Goal: Communication & Community: Participate in discussion

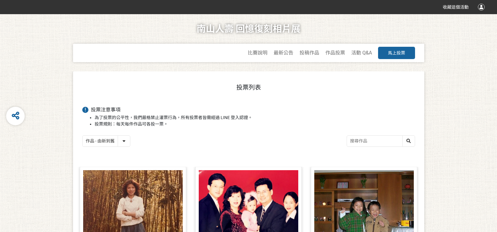
select select "newest"
click at [329, 54] on span "作品投票" at bounding box center [335, 53] width 20 height 6
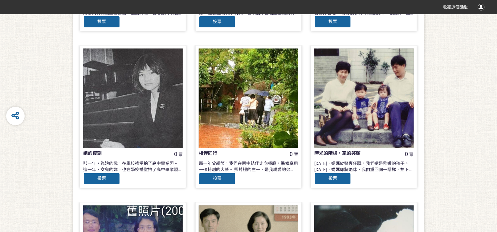
scroll to position [277, 0]
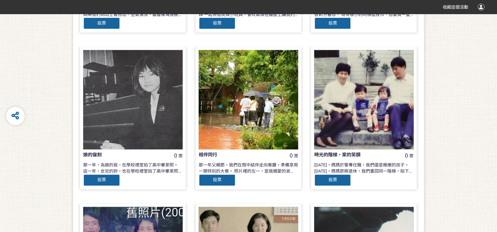
click at [134, 134] on div at bounding box center [133, 100] width 100 height 100
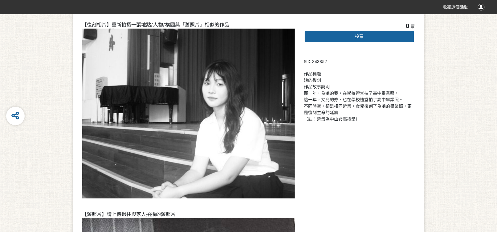
scroll to position [62, 0]
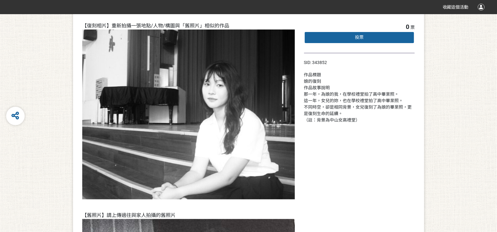
click at [346, 40] on div "投票" at bounding box center [359, 37] width 111 height 12
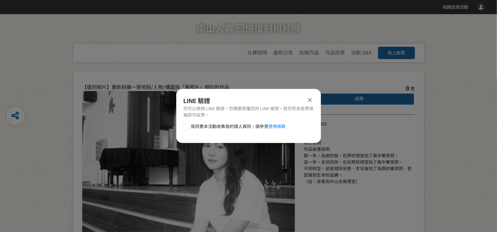
scroll to position [0, 0]
click at [212, 127] on span "我同意本活動收集我的個人資訊，請參見 使用條款" at bounding box center [238, 127] width 95 height 6
click at [188, 127] on input "我同意本活動收集我的個人資訊，請參見 使用條款" at bounding box center [186, 127] width 4 height 4
checkbox input "false"
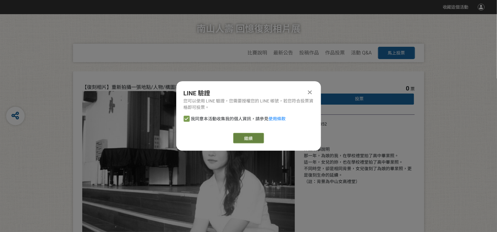
click at [236, 135] on button "繼續" at bounding box center [248, 138] width 31 height 10
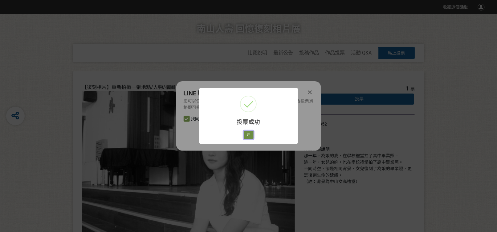
click at [250, 133] on button "好" at bounding box center [249, 135] width 10 height 9
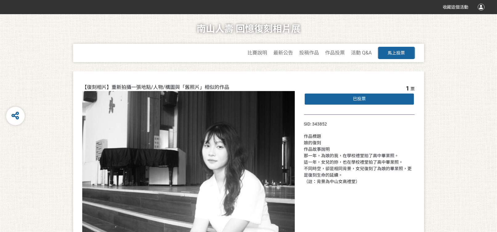
select select "newest"
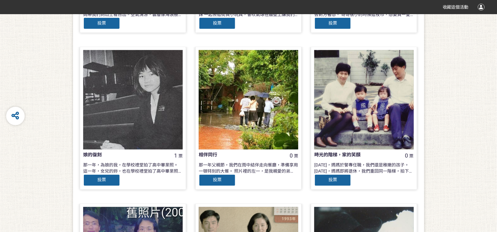
scroll to position [401, 0]
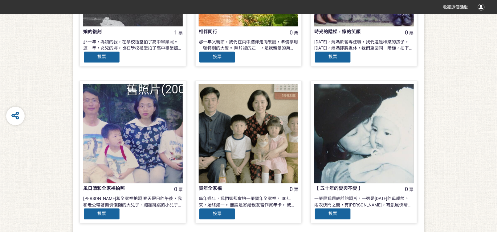
click at [361, 137] on div at bounding box center [364, 134] width 100 height 100
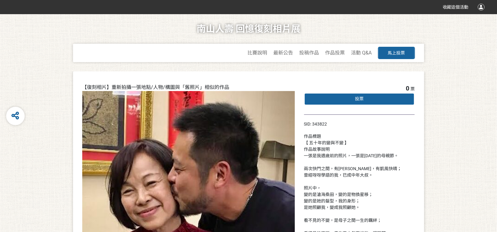
click at [356, 99] on span "投票" at bounding box center [359, 98] width 9 height 5
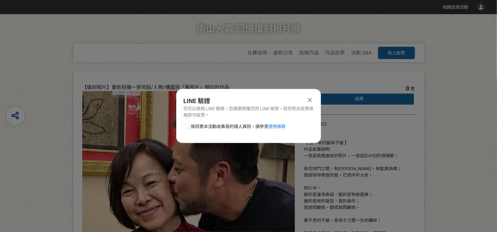
click at [186, 129] on div at bounding box center [187, 127] width 6 height 6
checkbox input "true"
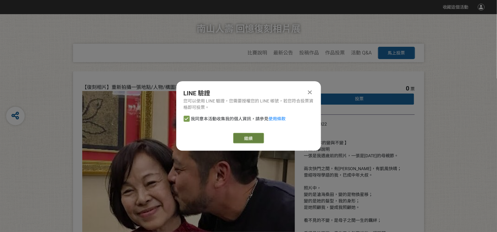
click at [241, 137] on button "繼續" at bounding box center [248, 138] width 31 height 10
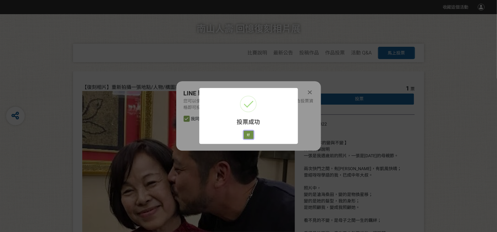
click at [250, 137] on button "好" at bounding box center [249, 135] width 10 height 9
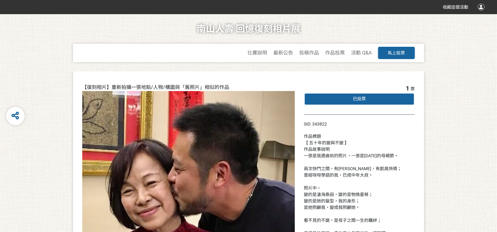
select select "newest"
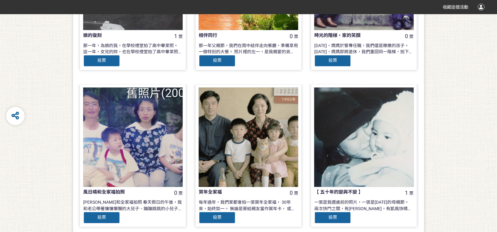
scroll to position [401, 0]
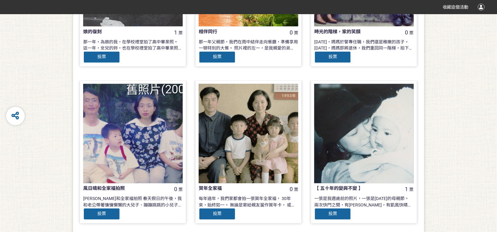
click at [203, 150] on div at bounding box center [249, 134] width 100 height 100
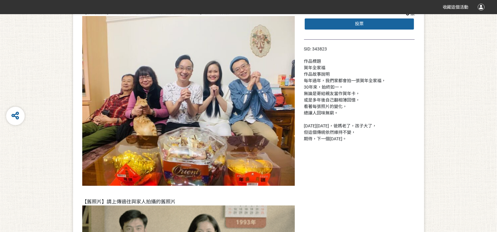
scroll to position [62, 0]
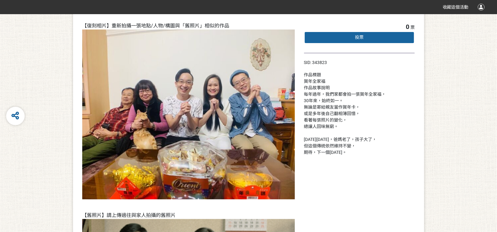
select select "newest"
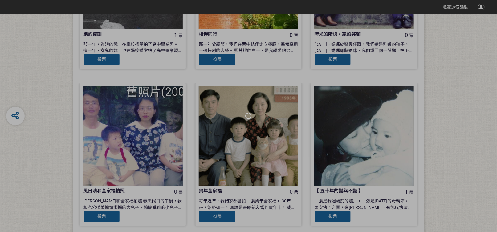
scroll to position [401, 0]
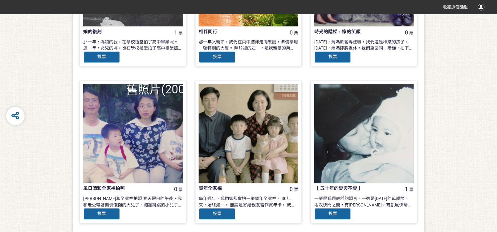
click at [133, 158] on div at bounding box center [133, 134] width 100 height 100
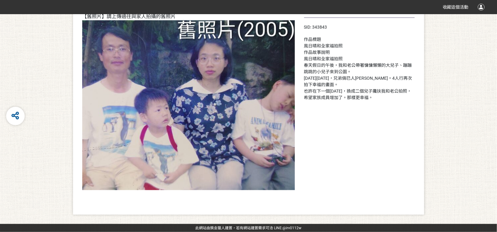
scroll to position [62, 0]
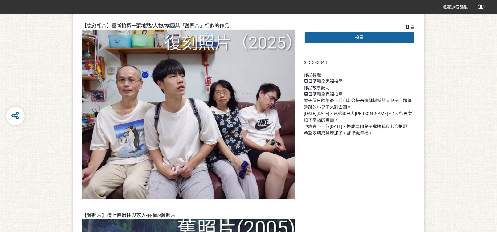
click at [309, 36] on div "投票" at bounding box center [359, 37] width 111 height 12
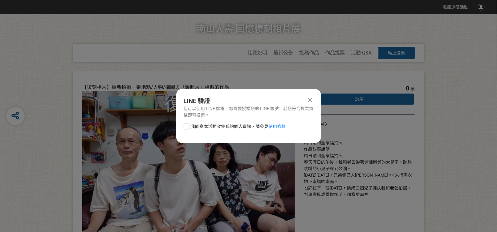
scroll to position [0, 0]
click at [186, 128] on div at bounding box center [187, 127] width 6 height 6
checkbox input "true"
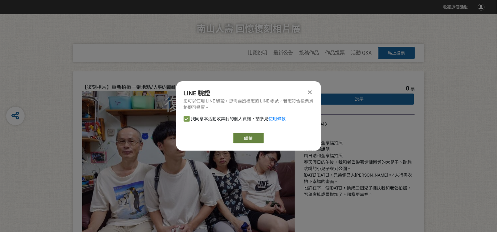
click at [238, 140] on button "繼續" at bounding box center [248, 138] width 31 height 10
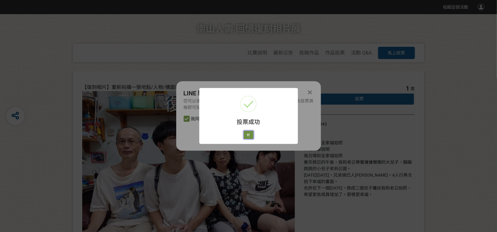
click at [248, 135] on button "好" at bounding box center [249, 135] width 10 height 9
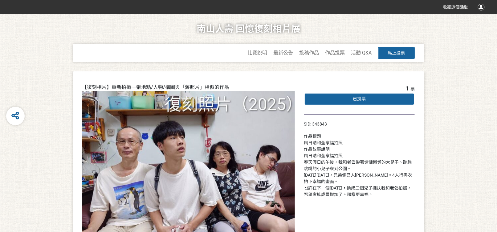
select select "newest"
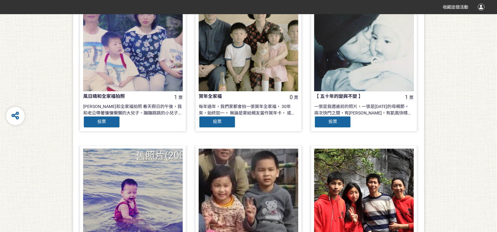
scroll to position [555, 0]
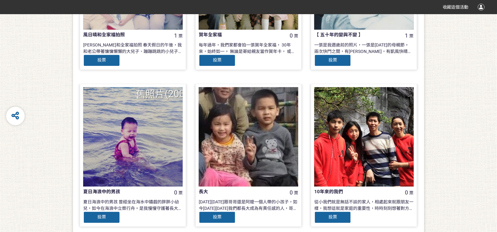
click at [174, 136] on div at bounding box center [133, 137] width 100 height 100
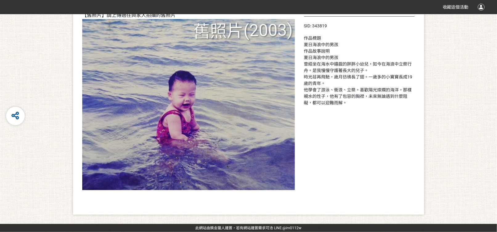
scroll to position [108, 0]
select select "newest"
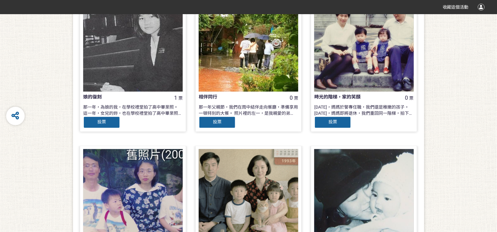
scroll to position [277, 0]
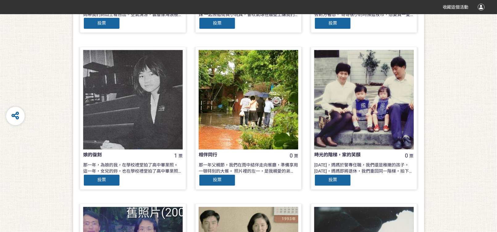
click at [234, 91] on div at bounding box center [249, 100] width 100 height 100
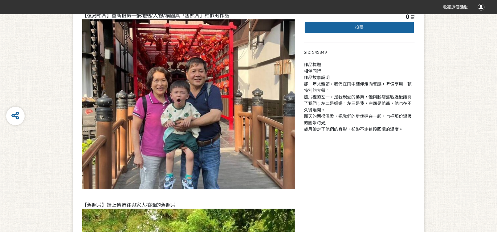
select select "newest"
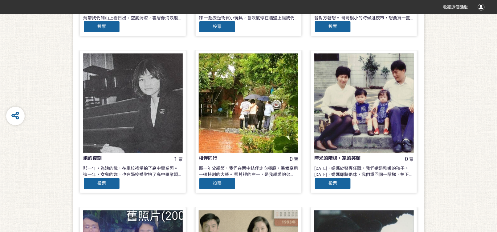
scroll to position [277, 0]
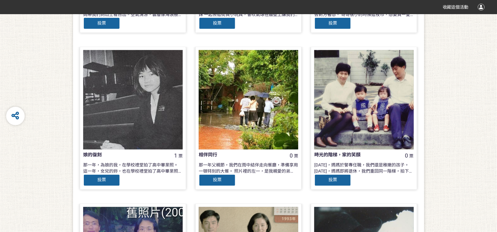
click at [358, 82] on div at bounding box center [364, 100] width 100 height 100
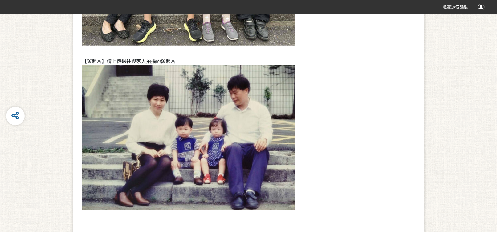
scroll to position [62, 0]
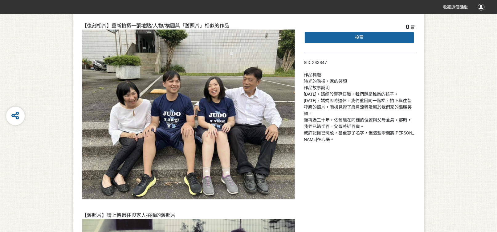
click at [402, 36] on div "投票" at bounding box center [359, 37] width 111 height 12
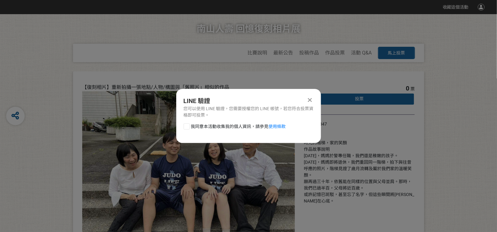
scroll to position [0, 0]
click at [229, 126] on span "我同意本活動收集我的個人資訊，請參見 使用條款" at bounding box center [238, 127] width 95 height 6
click at [188, 126] on input "我同意本活動收集我的個人資訊，請參見 使用條款" at bounding box center [186, 127] width 4 height 4
checkbox input "false"
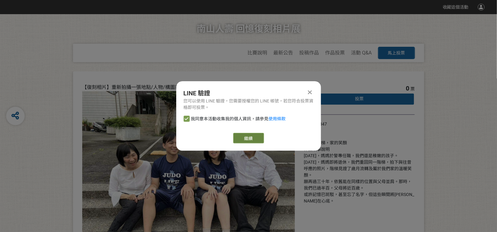
click at [243, 137] on button "繼續" at bounding box center [248, 138] width 31 height 10
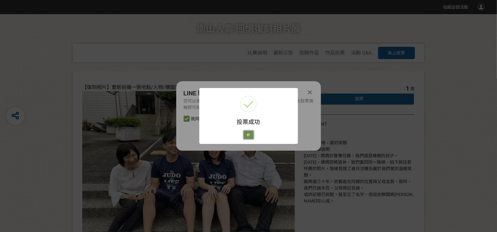
click at [248, 133] on button "好" at bounding box center [249, 135] width 10 height 9
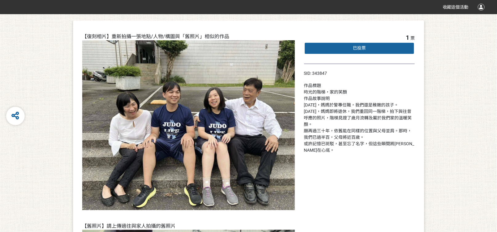
scroll to position [58, 0]
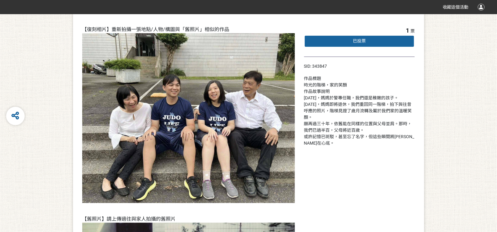
select select "newest"
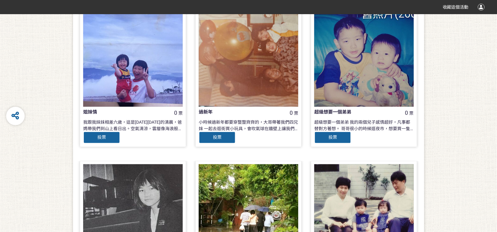
scroll to position [154, 0]
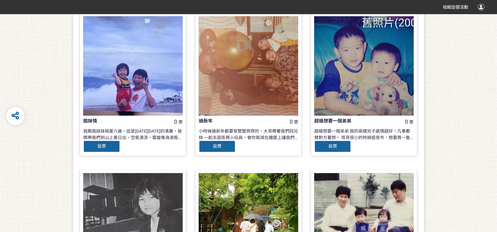
click at [386, 82] on div at bounding box center [364, 66] width 100 height 100
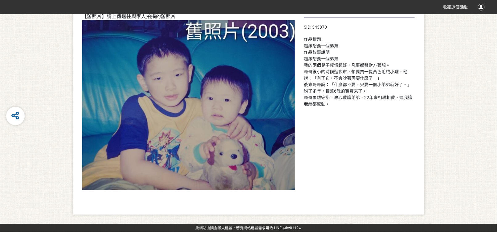
scroll to position [45, 0]
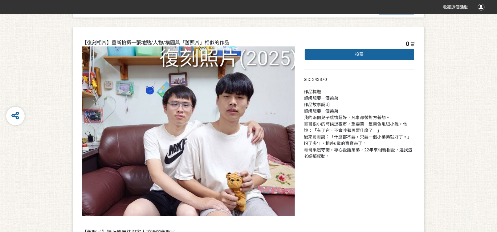
click at [370, 53] on div "投票" at bounding box center [359, 54] width 111 height 12
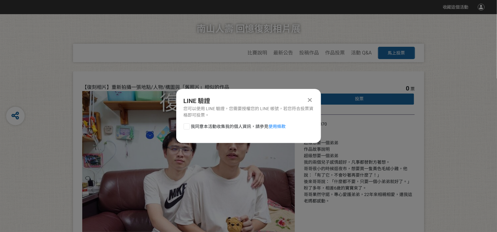
scroll to position [0, 0]
click at [239, 130] on div "我同意本活動收集我的個人資訊，請參見 使用條款" at bounding box center [248, 130] width 145 height 12
click at [189, 127] on div at bounding box center [187, 127] width 6 height 6
checkbox input "true"
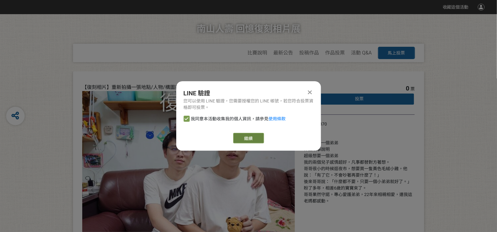
click at [245, 136] on button "繼續" at bounding box center [248, 138] width 31 height 10
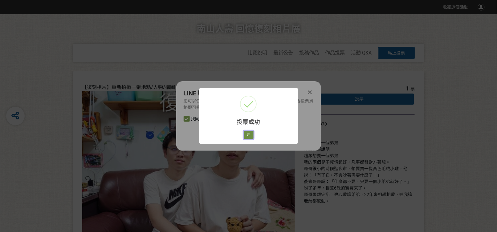
click at [246, 135] on button "好" at bounding box center [249, 135] width 10 height 9
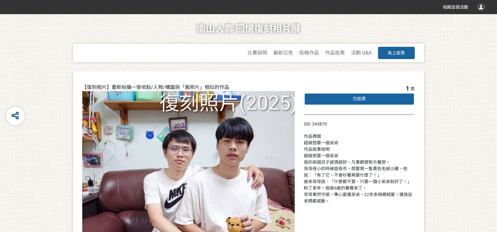
scroll to position [43, 0]
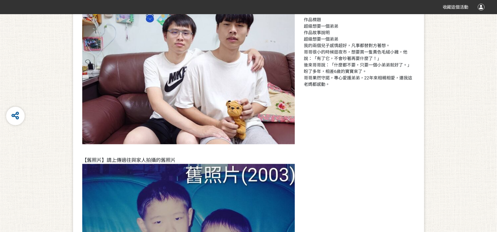
select select "newest"
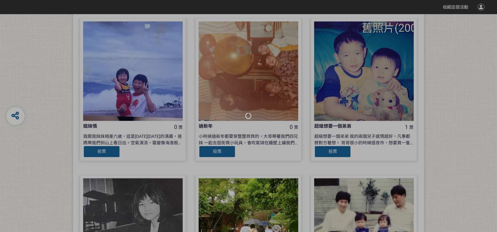
scroll to position [154, 0]
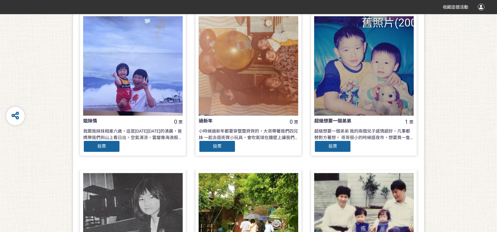
click at [144, 83] on div at bounding box center [133, 66] width 100 height 100
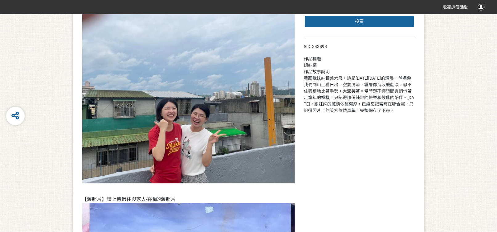
scroll to position [77, 0]
click at [331, 20] on div "投票" at bounding box center [359, 22] width 111 height 12
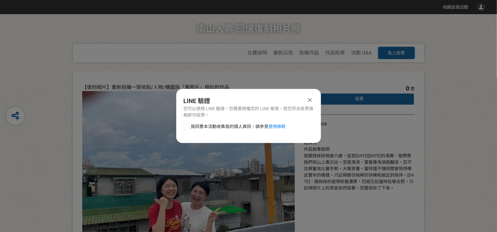
click at [190, 128] on label "我同意本活動收集我的個人資訊，請參見 使用條款" at bounding box center [235, 127] width 102 height 6
click at [188, 128] on input "我同意本活動收集我的個人資訊，請參見 使用條款" at bounding box center [186, 127] width 4 height 4
checkbox input "false"
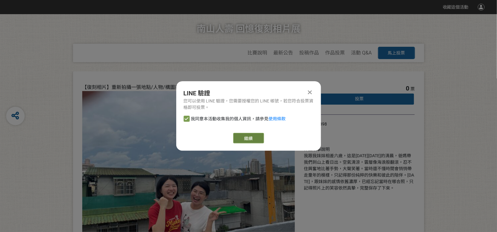
click at [239, 139] on button "繼續" at bounding box center [248, 138] width 31 height 10
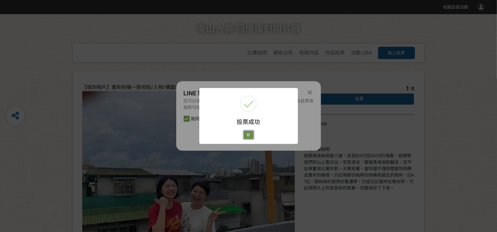
click at [247, 134] on button "好" at bounding box center [249, 135] width 10 height 9
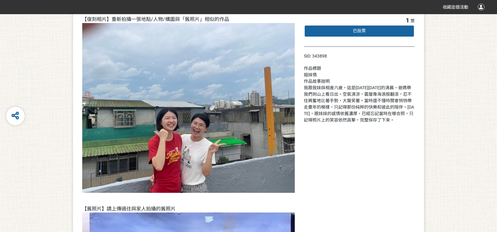
select select "newest"
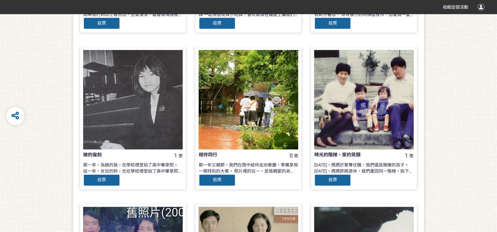
scroll to position [308, 0]
